Goal: Communication & Community: Answer question/provide support

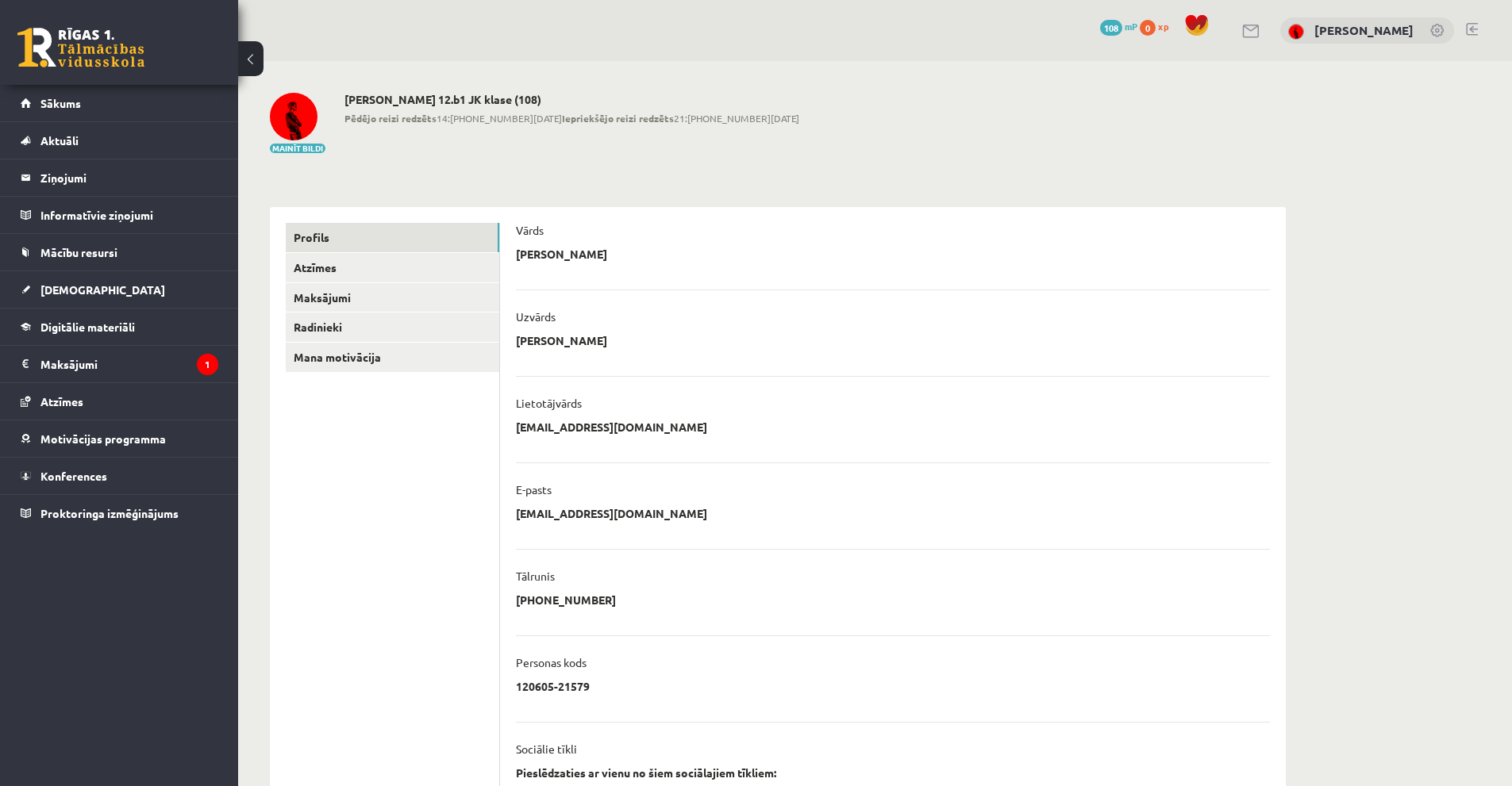
scroll to position [159, 0]
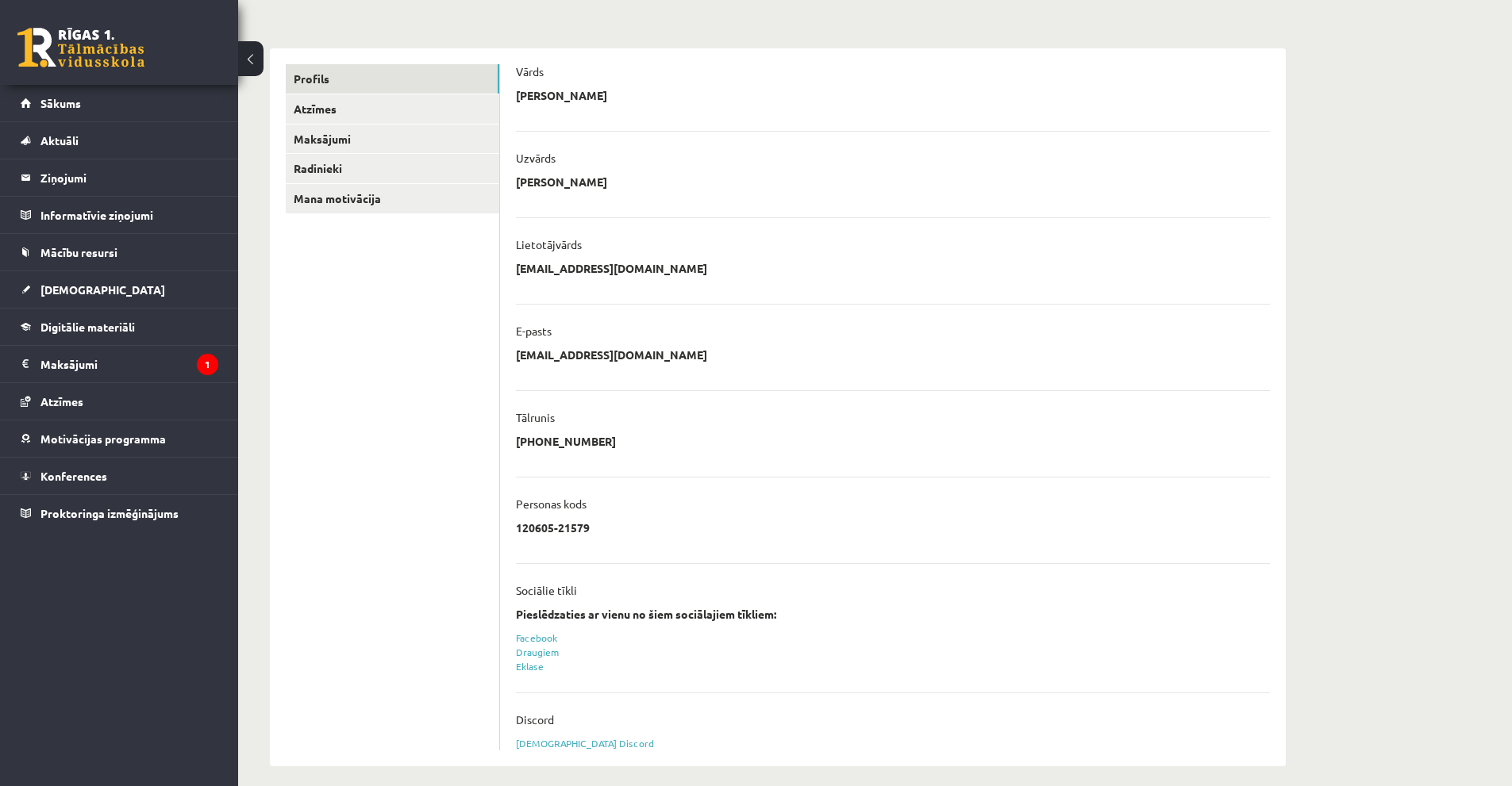
click at [105, 42] on link at bounding box center [81, 48] width 127 height 39
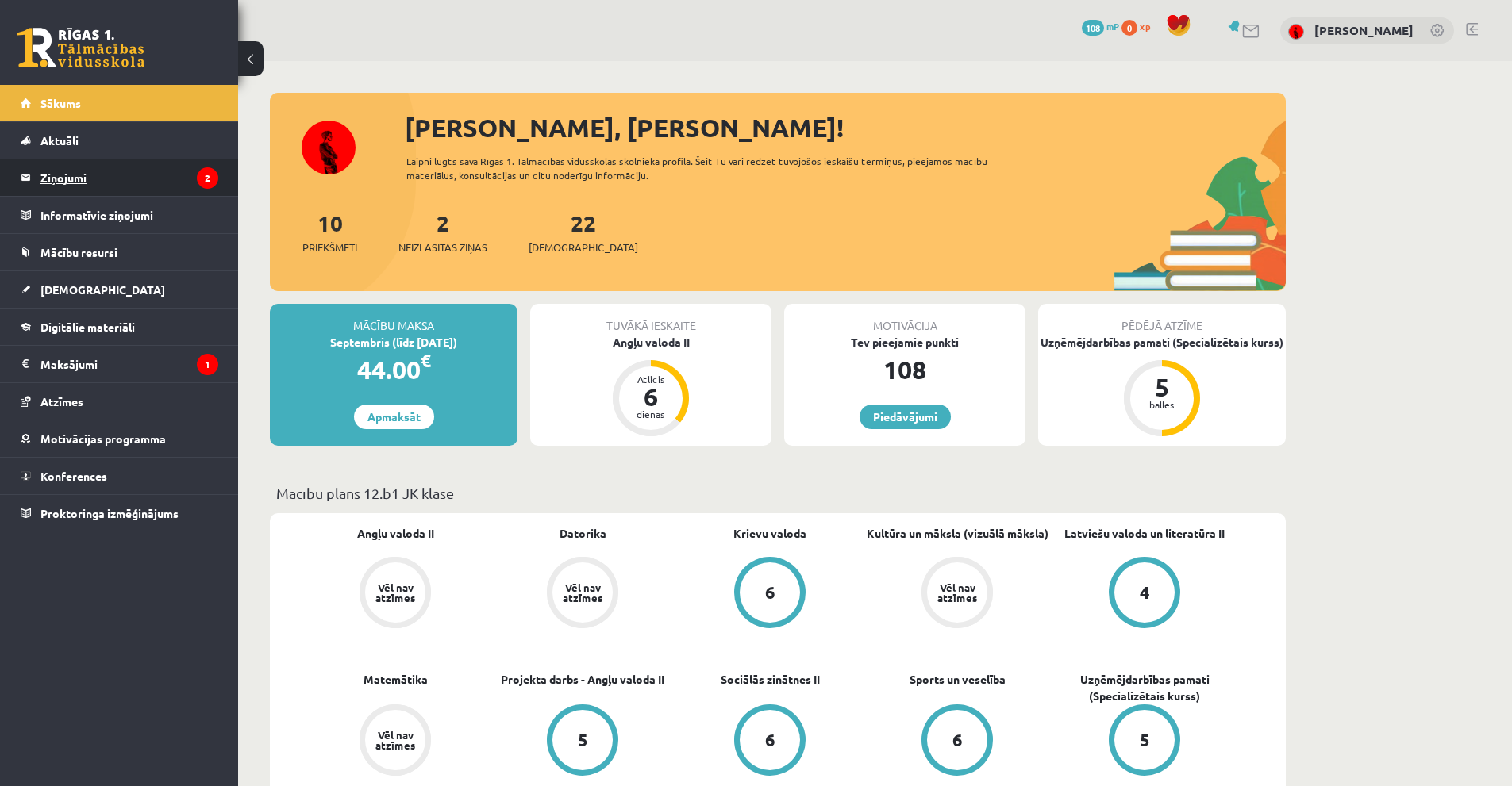
click at [174, 191] on legend "Ziņojumi 2" at bounding box center [129, 177] width 177 height 36
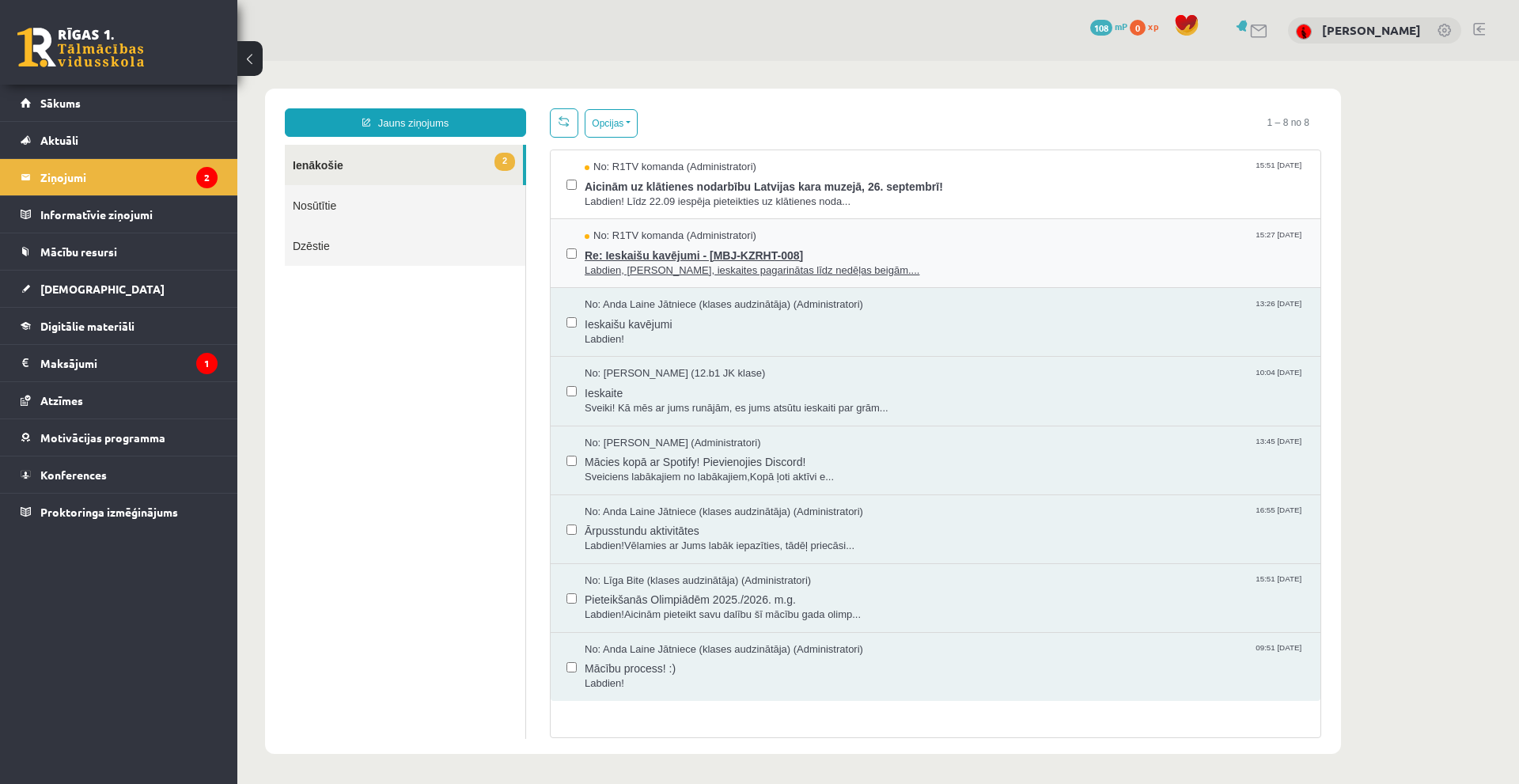
click at [995, 256] on span "Re: Ieskaišu kavējumi - [MBJ-KZRHT-008]" at bounding box center [945, 253] width 720 height 20
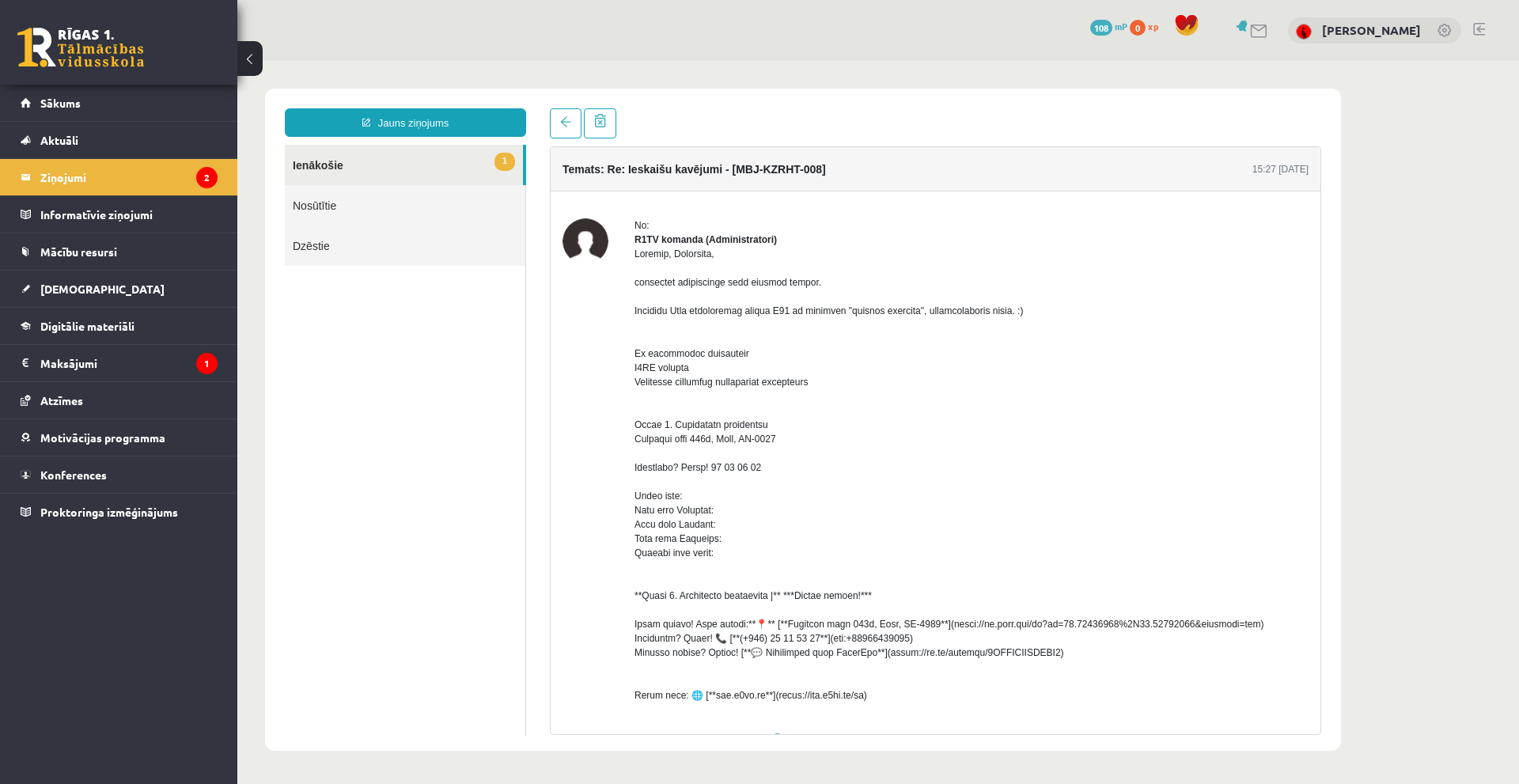
click at [451, 200] on link "Nosūtītie" at bounding box center [406, 205] width 241 height 40
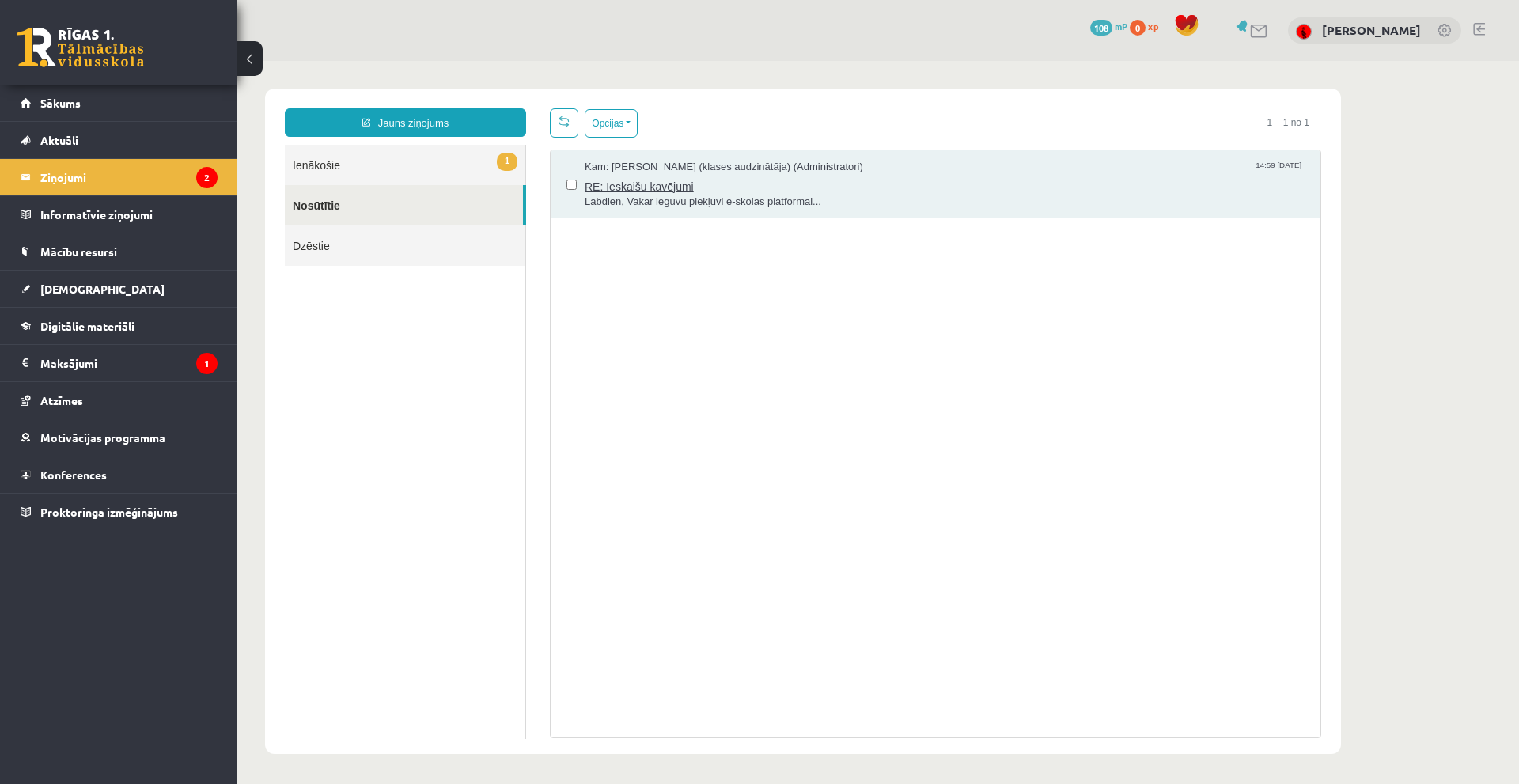
click at [695, 204] on span "Labdien, Vakar ieguvu piekļuvi e-skolas platformai..." at bounding box center [945, 202] width 720 height 15
